Goal: Communication & Community: Answer question/provide support

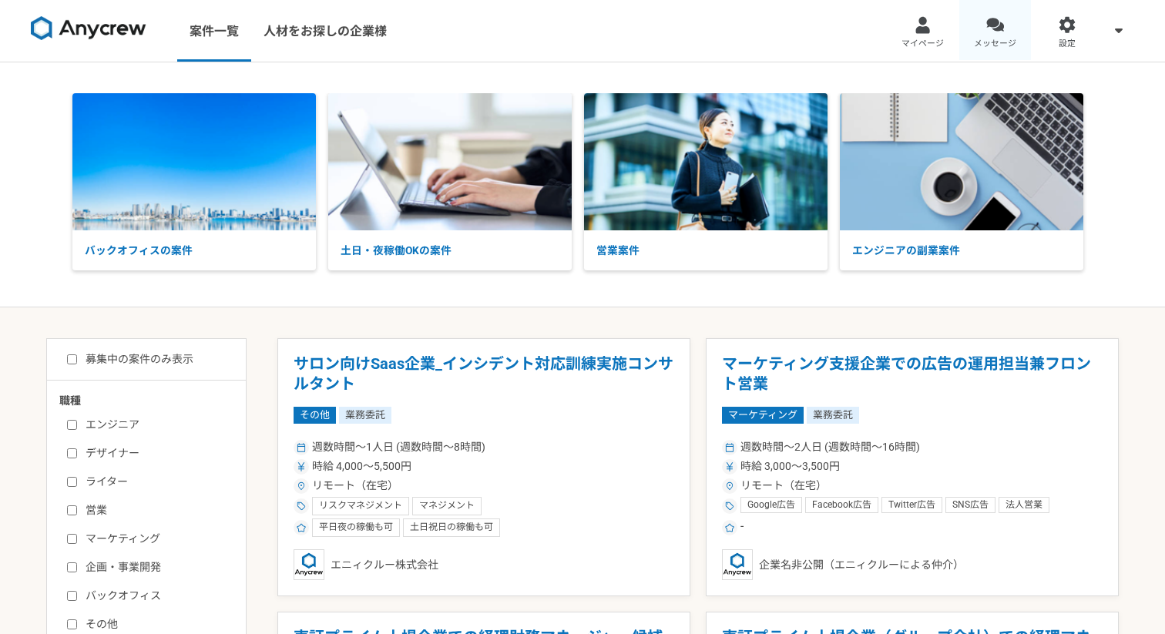
click at [994, 26] on div at bounding box center [995, 25] width 18 height 18
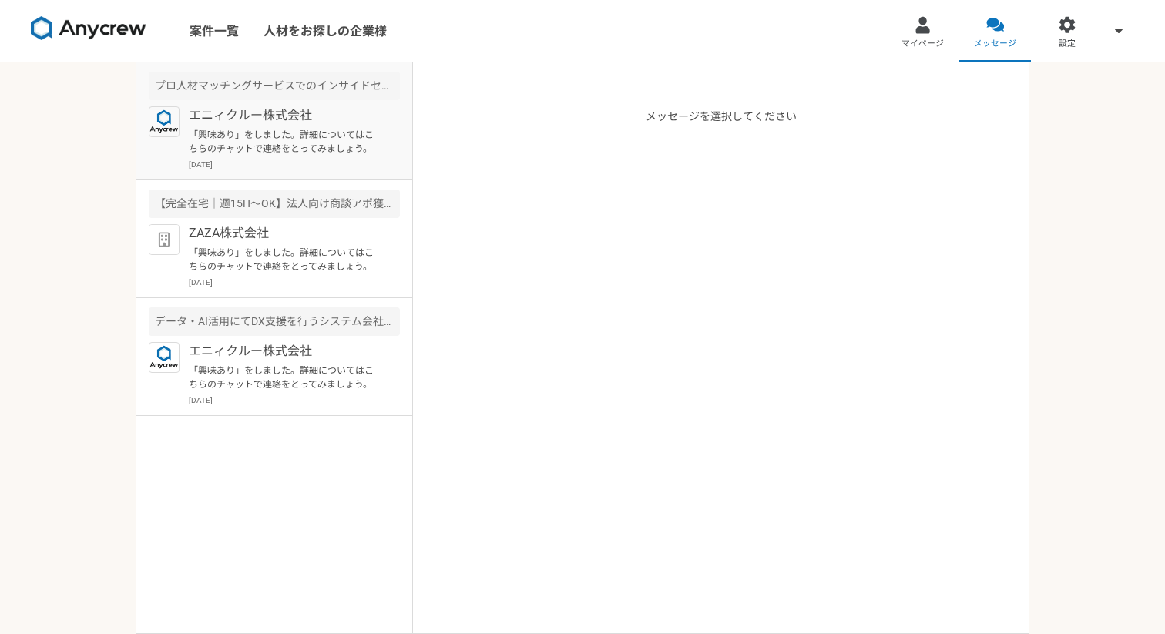
click at [350, 129] on p "「興味あり」をしました。詳細についてはこちらのチャットで連絡をとってみましょう。" at bounding box center [284, 142] width 190 height 28
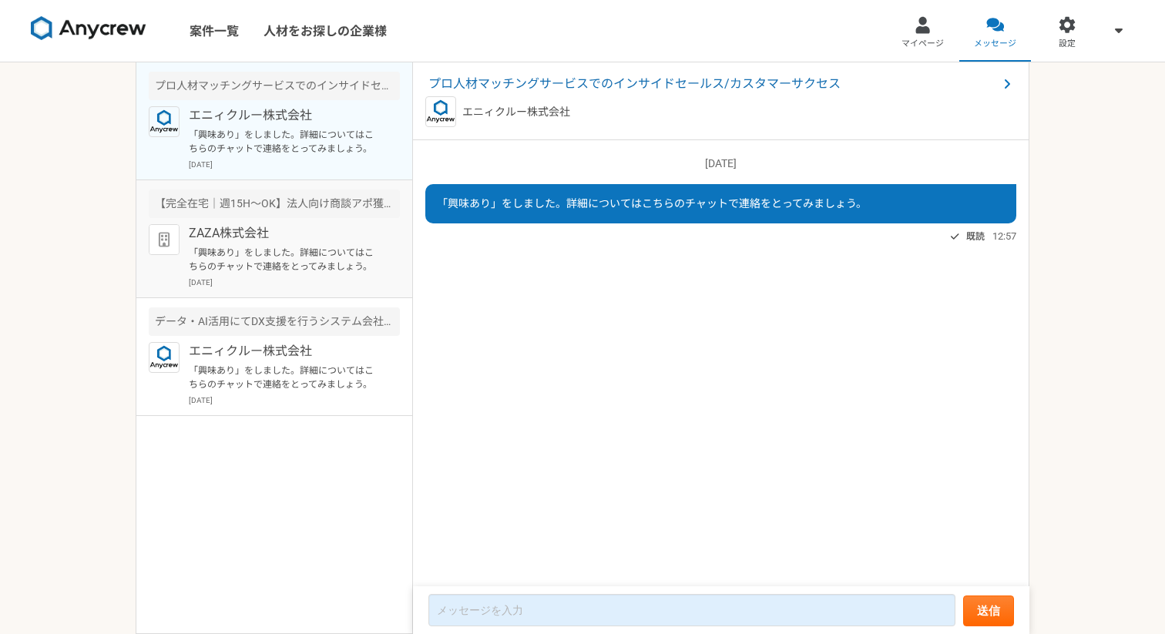
click at [334, 248] on p "「興味あり」をしました。詳細についてはこちらのチャットで連絡をとってみましょう。" at bounding box center [284, 260] width 190 height 28
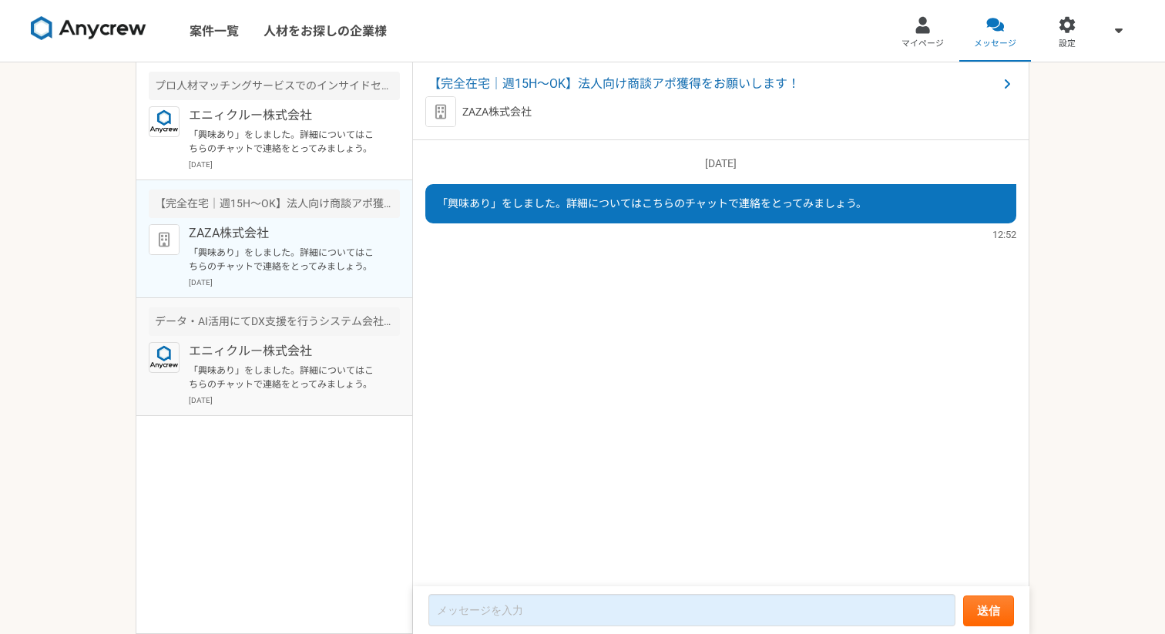
click at [340, 371] on p "「興味あり」をしました。詳細についてはこちらのチャットで連絡をとってみましょう。" at bounding box center [284, 378] width 190 height 28
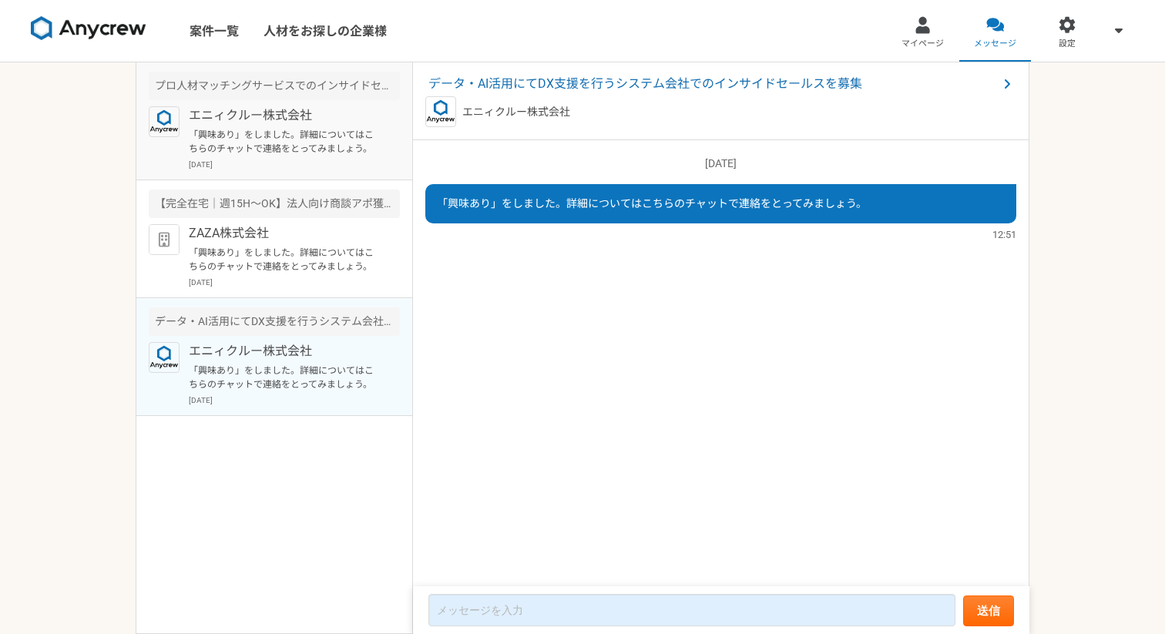
click at [341, 150] on p "「興味あり」をしました。詳細についてはこちらのチャットで連絡をとってみましょう。" at bounding box center [284, 142] width 190 height 28
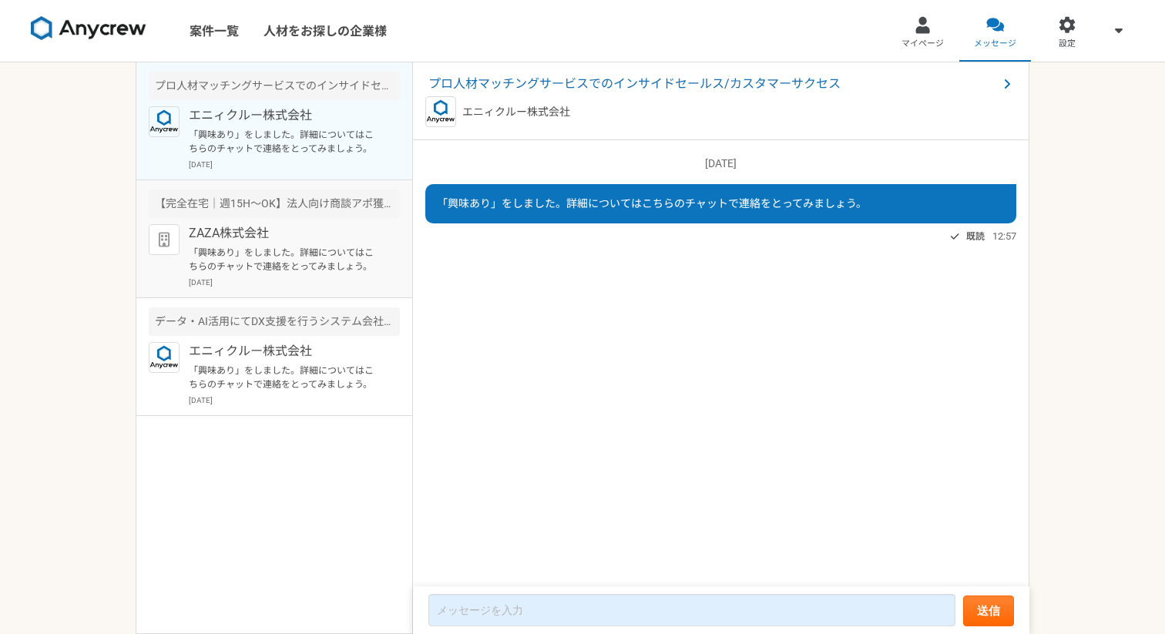
click at [328, 241] on p "ZAZA株式会社" at bounding box center [284, 233] width 190 height 18
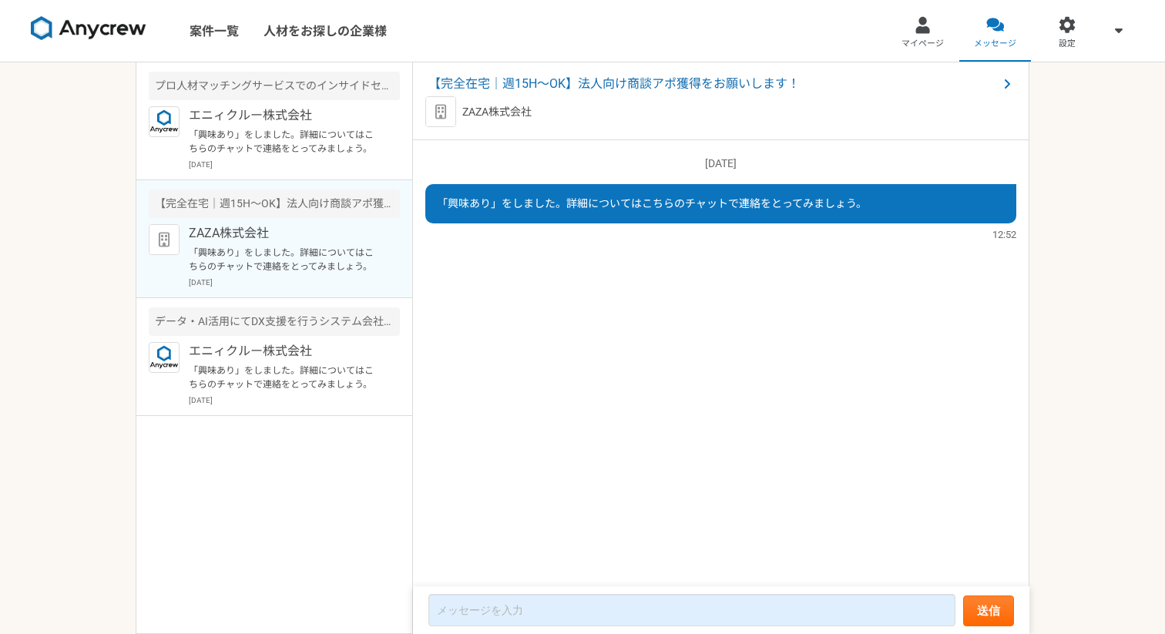
click at [610, 188] on div "「興味あり」をしました。詳細についてはこちらのチャットで連絡をとってみましょう。" at bounding box center [720, 203] width 591 height 39
click at [603, 200] on span "「興味あり」をしました。詳細についてはこちらのチャットで連絡をとってみましょう。" at bounding box center [652, 203] width 430 height 12
click at [92, 32] on img at bounding box center [89, 28] width 116 height 25
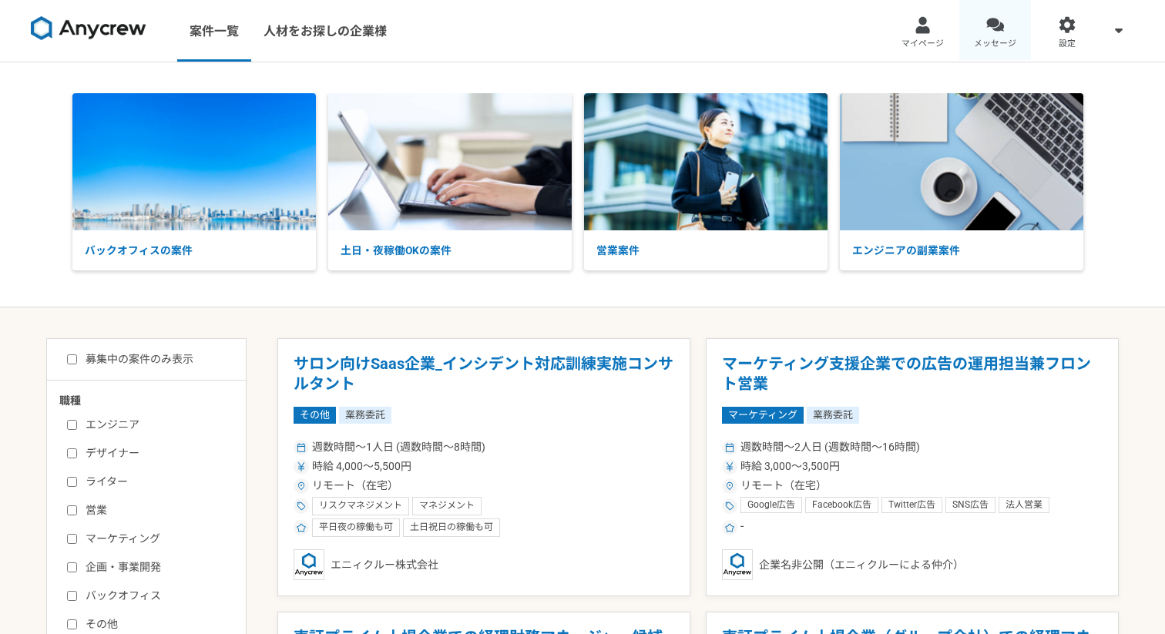
click at [982, 29] on link "メッセージ" at bounding box center [995, 31] width 72 height 62
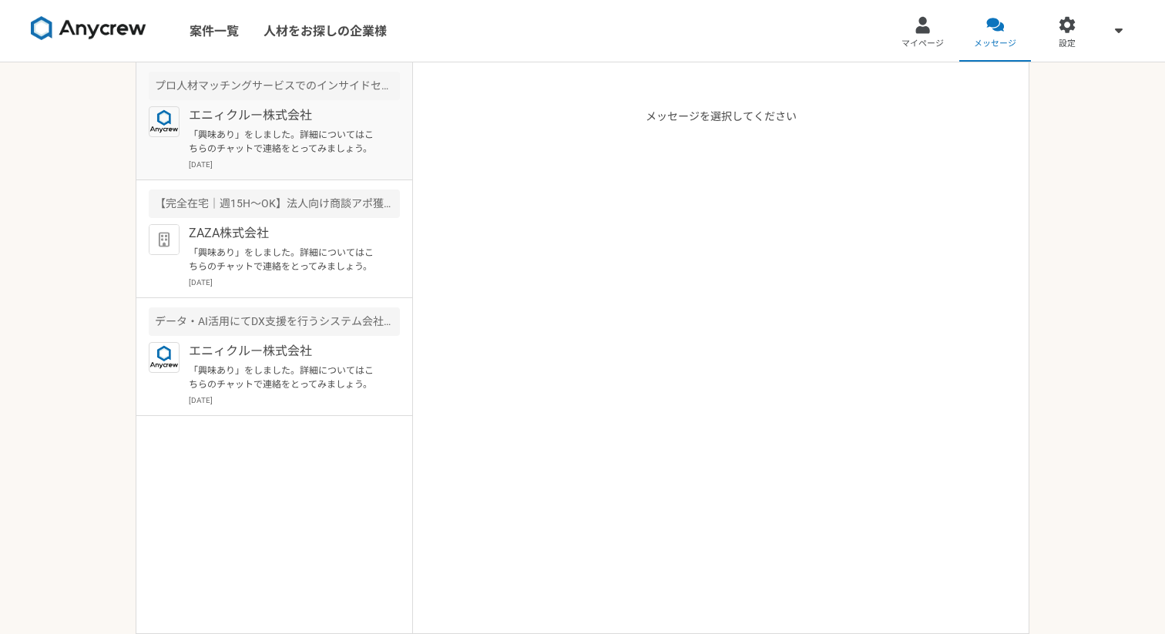
click at [294, 138] on p "「興味あり」をしました。詳細についてはこちらのチャットで連絡をとってみましょう。" at bounding box center [284, 142] width 190 height 28
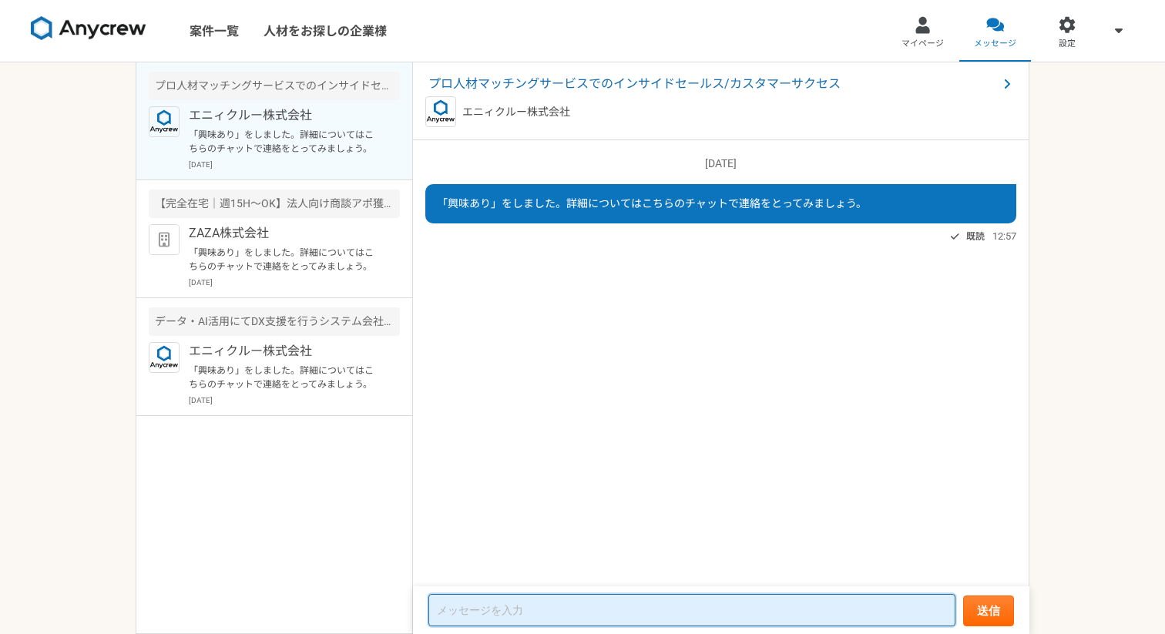
click at [606, 616] on textarea at bounding box center [691, 610] width 527 height 32
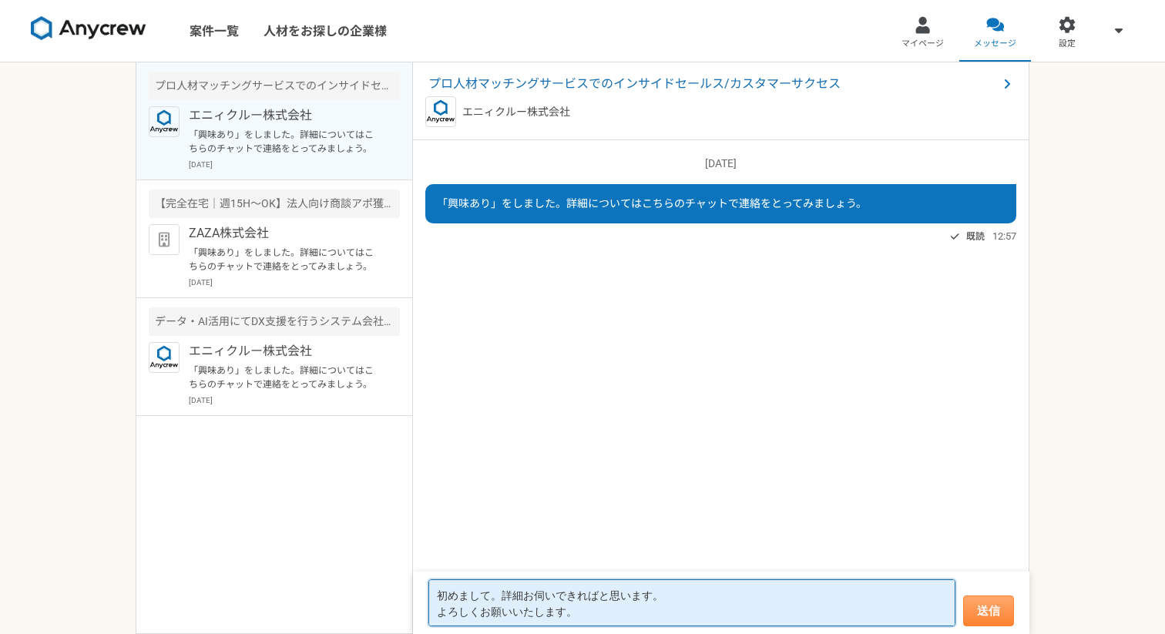
type textarea "初めまして。詳細お伺いできればと思います。 よろしくお願いいたします。"
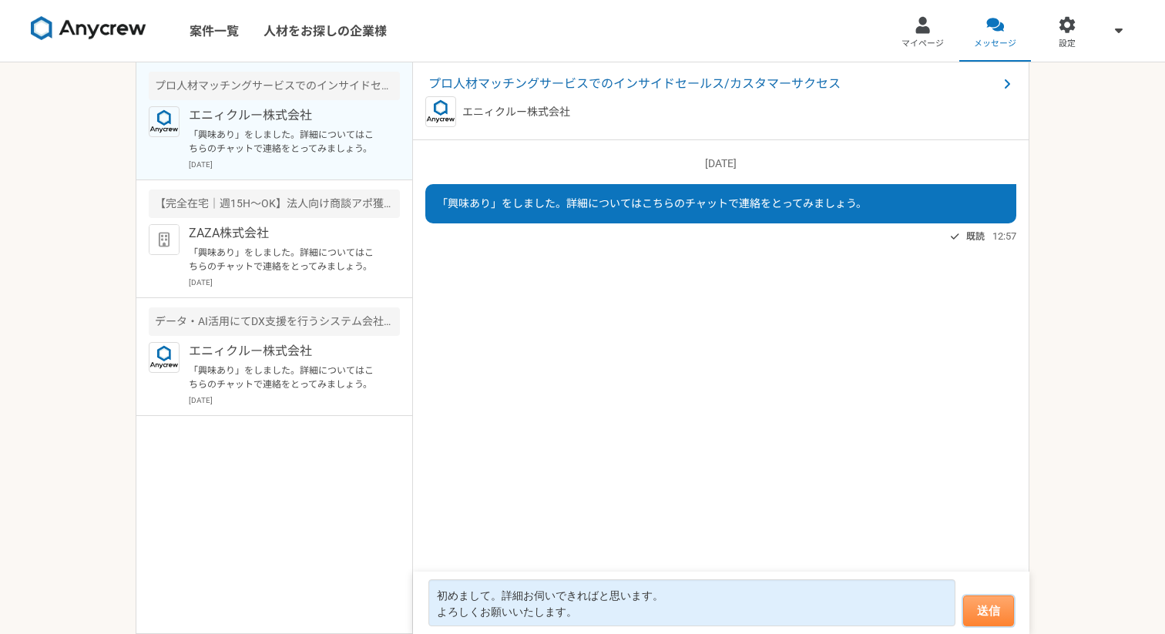
click at [969, 605] on button "送信" at bounding box center [988, 611] width 51 height 31
